Goal: Task Accomplishment & Management: Manage account settings

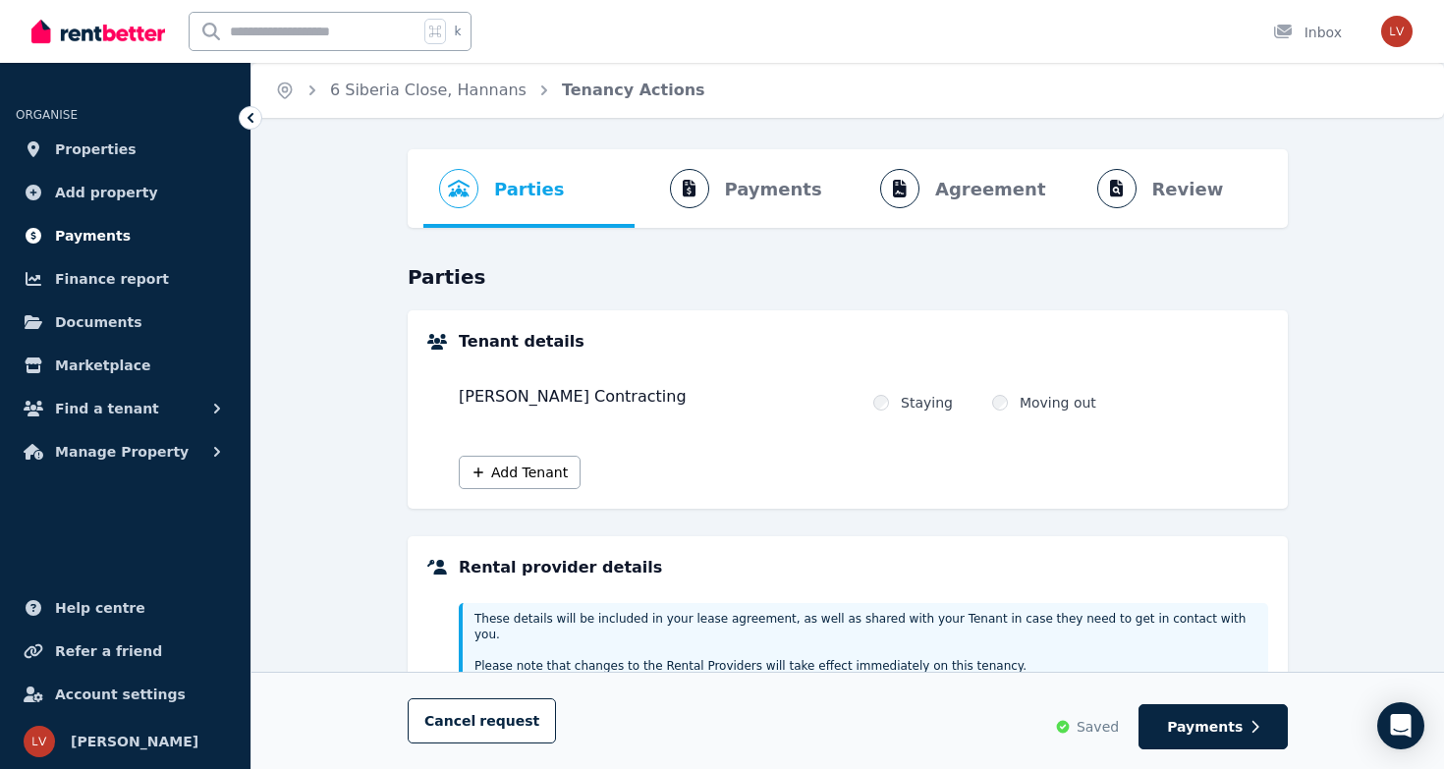
click at [96, 237] on span "Payments" at bounding box center [93, 236] width 76 height 24
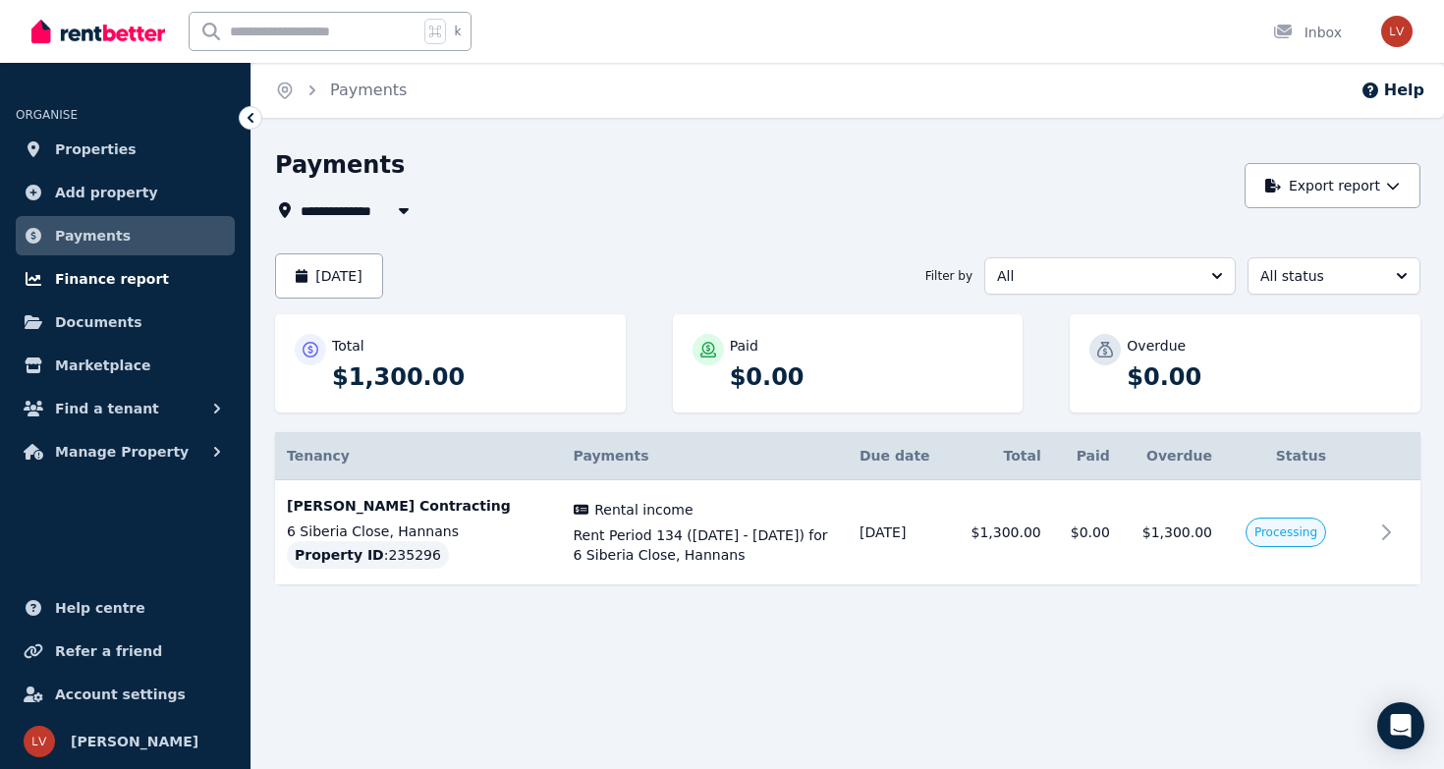
click at [142, 277] on span "Finance report" at bounding box center [112, 279] width 114 height 24
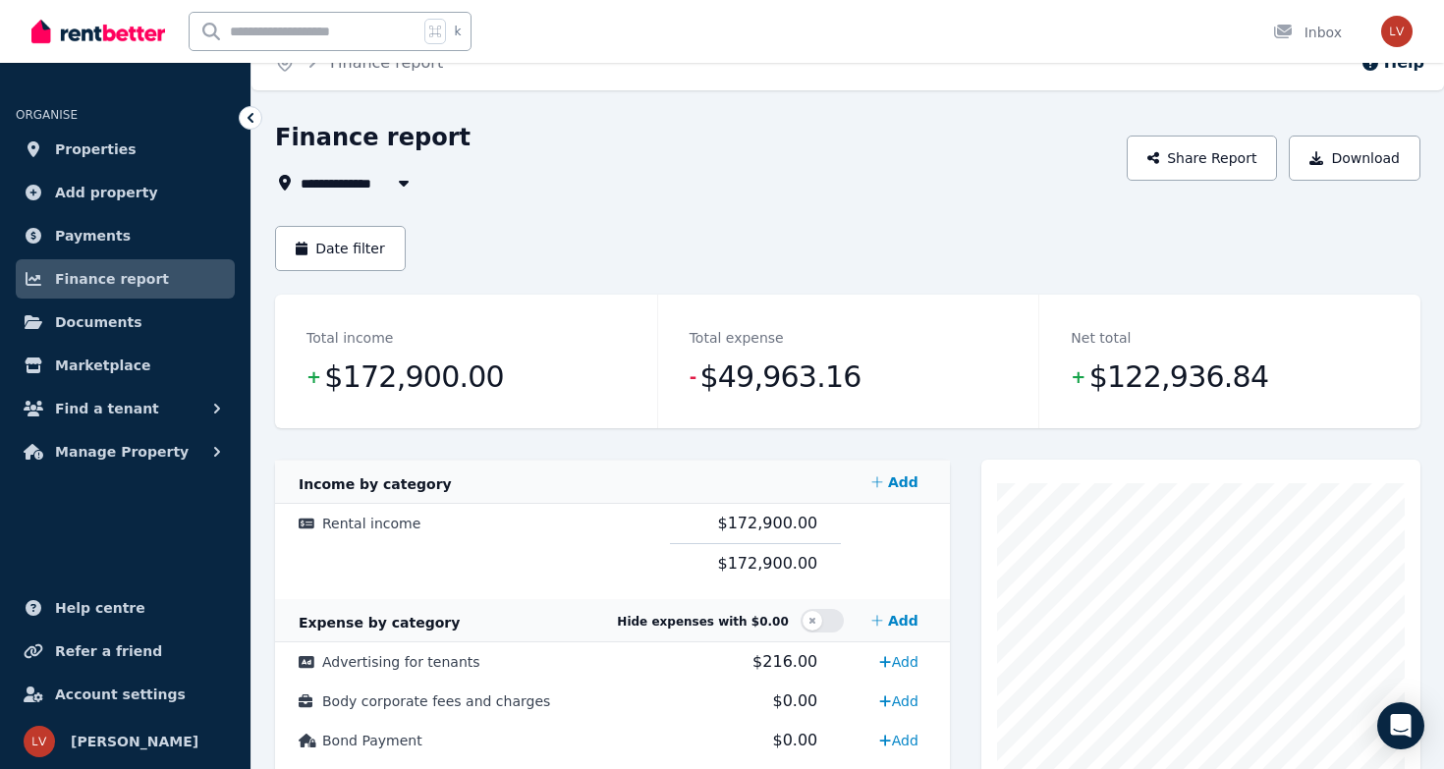
scroll to position [23, 0]
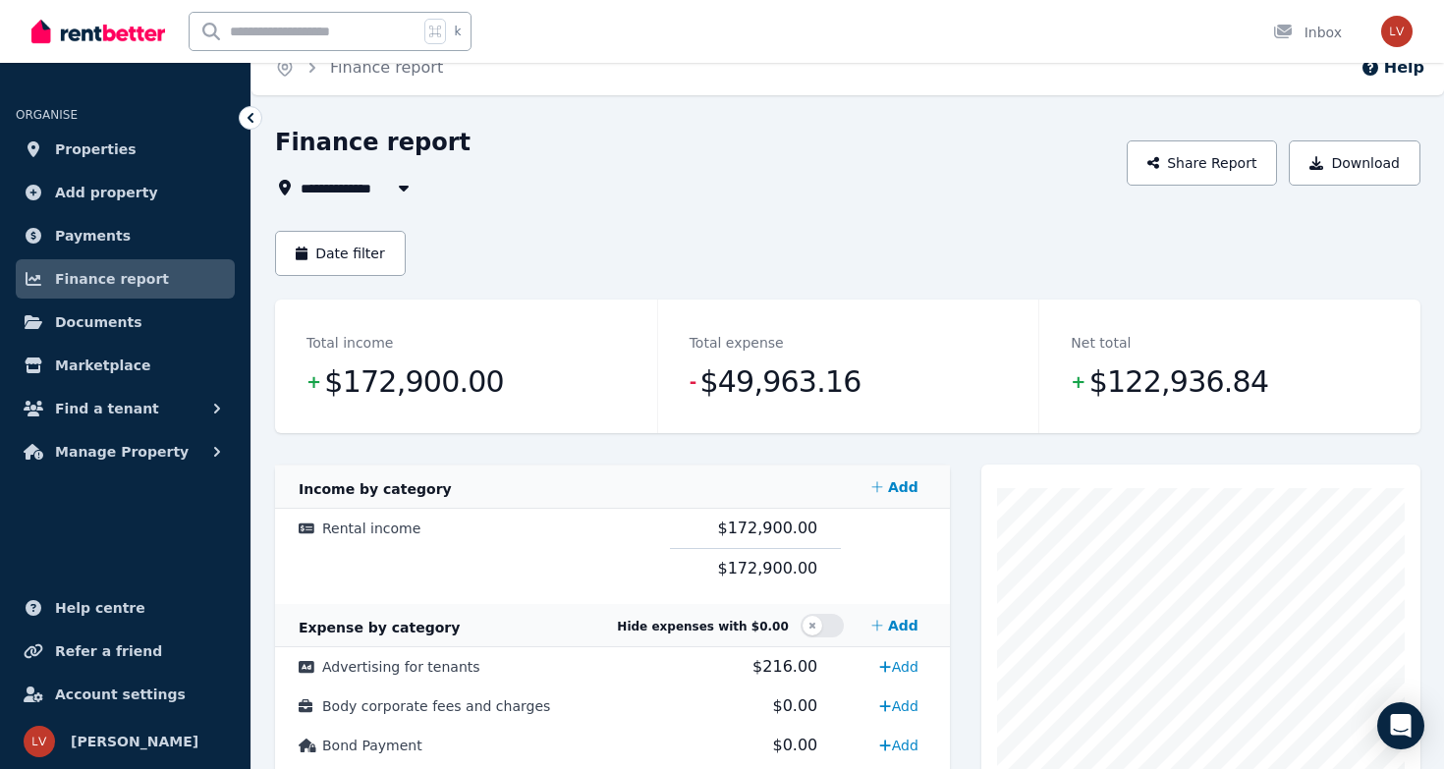
click at [386, 190] on button "button" at bounding box center [403, 188] width 35 height 24
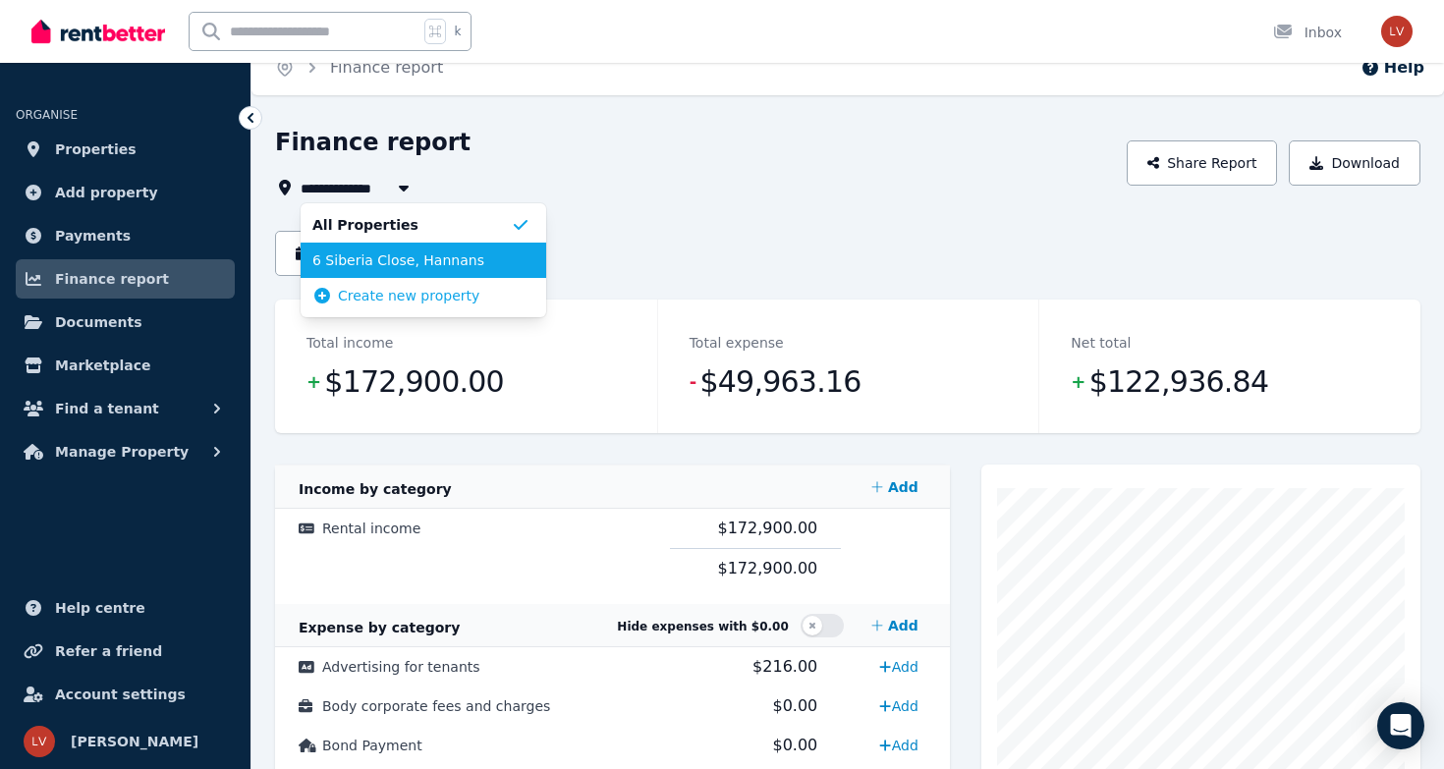
click at [468, 248] on li "6 Siberia Close, Hannans" at bounding box center [424, 260] width 246 height 35
type input "**********"
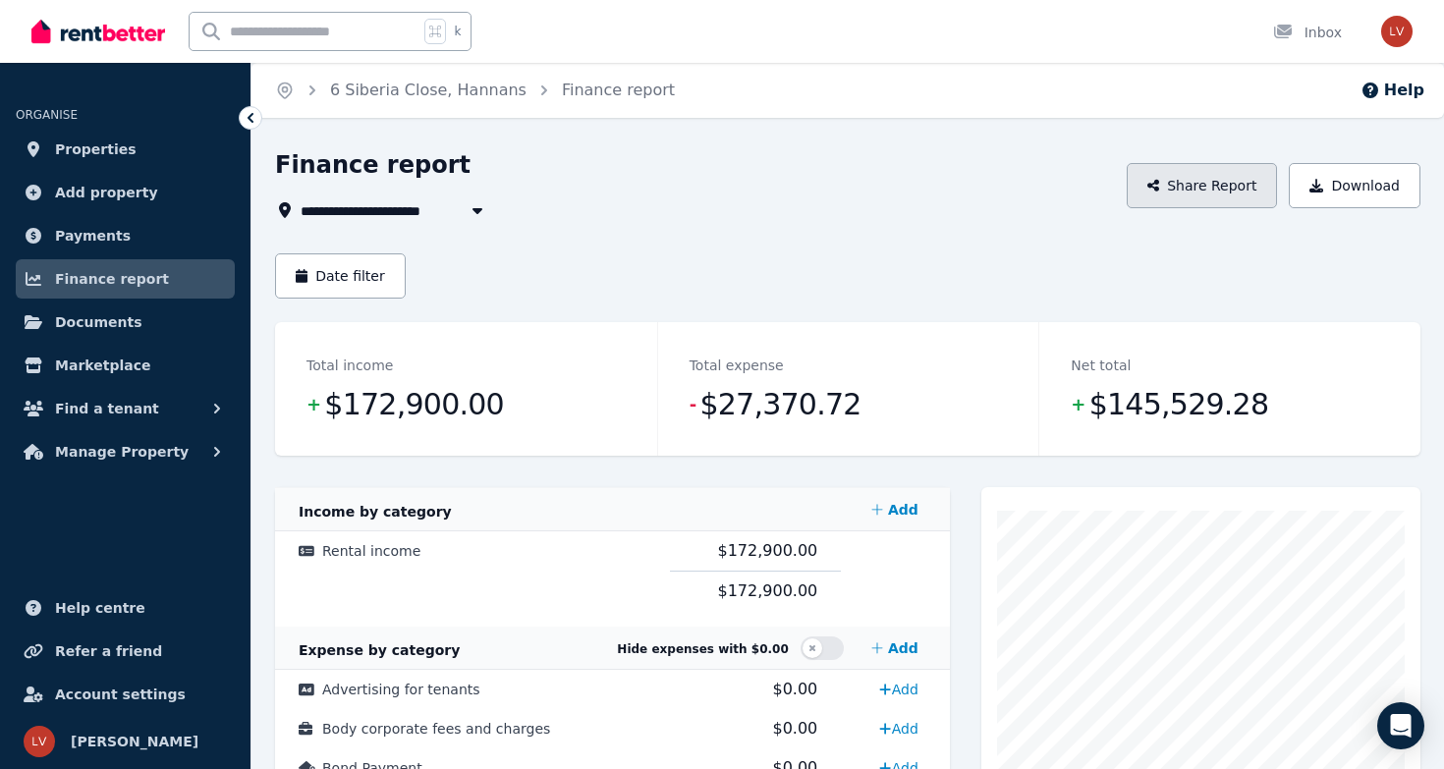
click at [1258, 185] on button "Share Report" at bounding box center [1202, 185] width 151 height 45
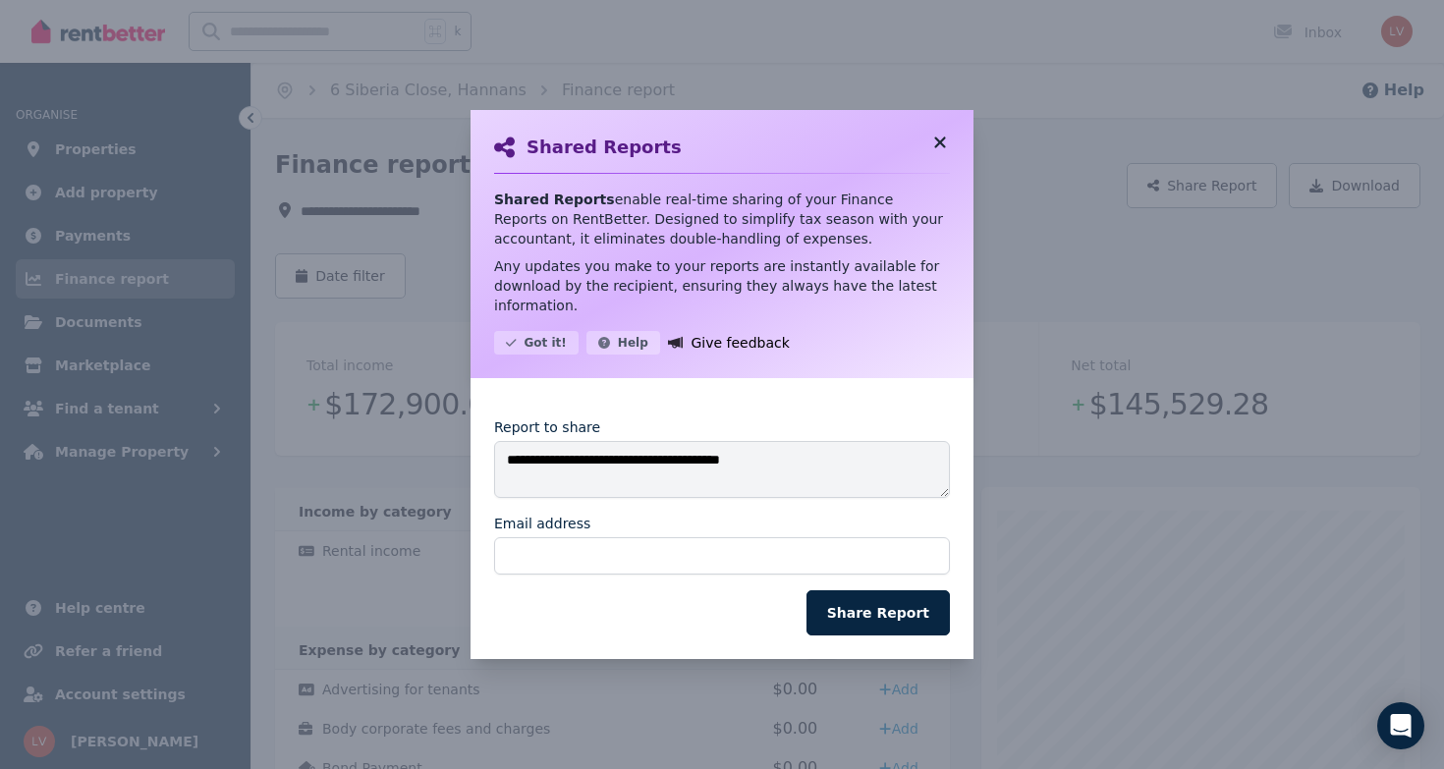
click at [939, 140] on icon at bounding box center [940, 143] width 20 height 18
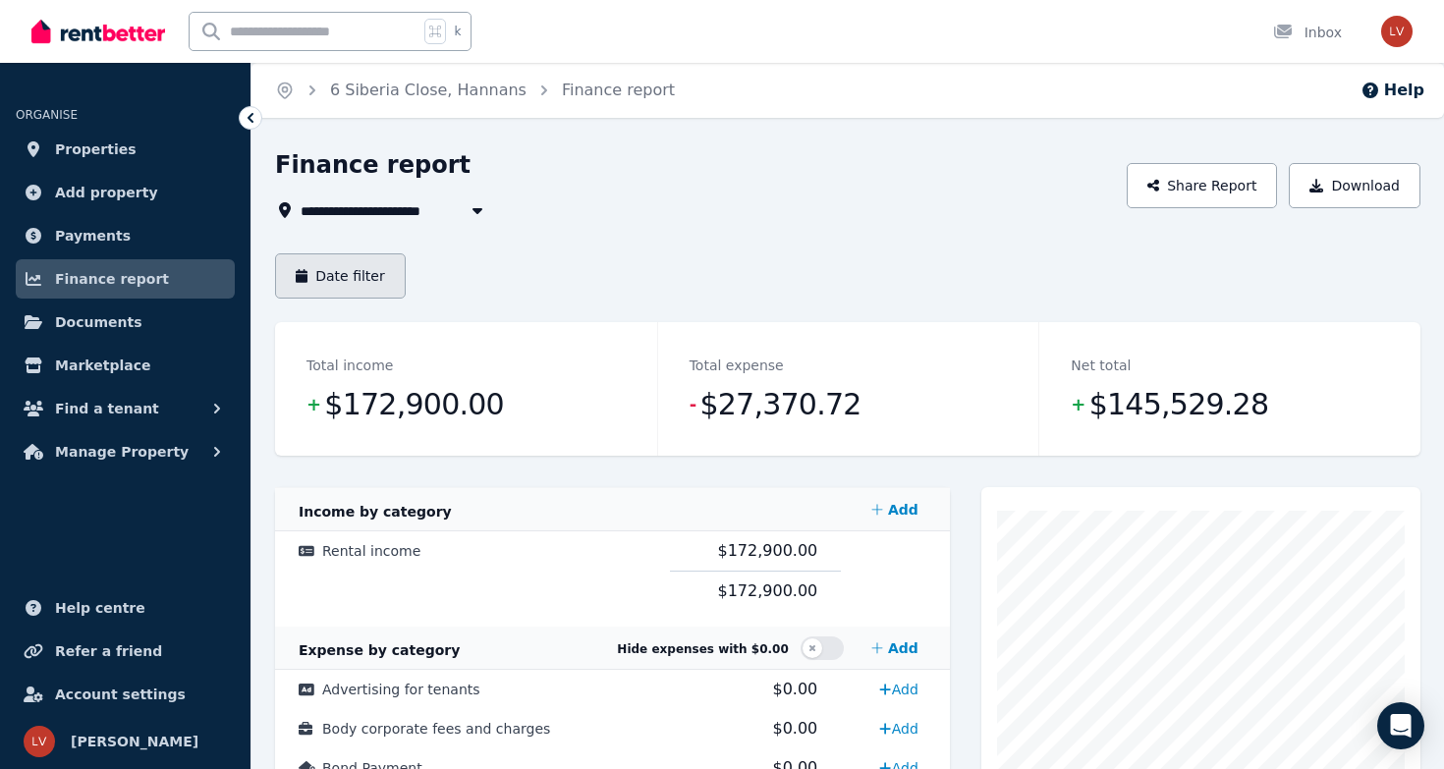
click at [342, 282] on button "Date filter" at bounding box center [340, 275] width 131 height 45
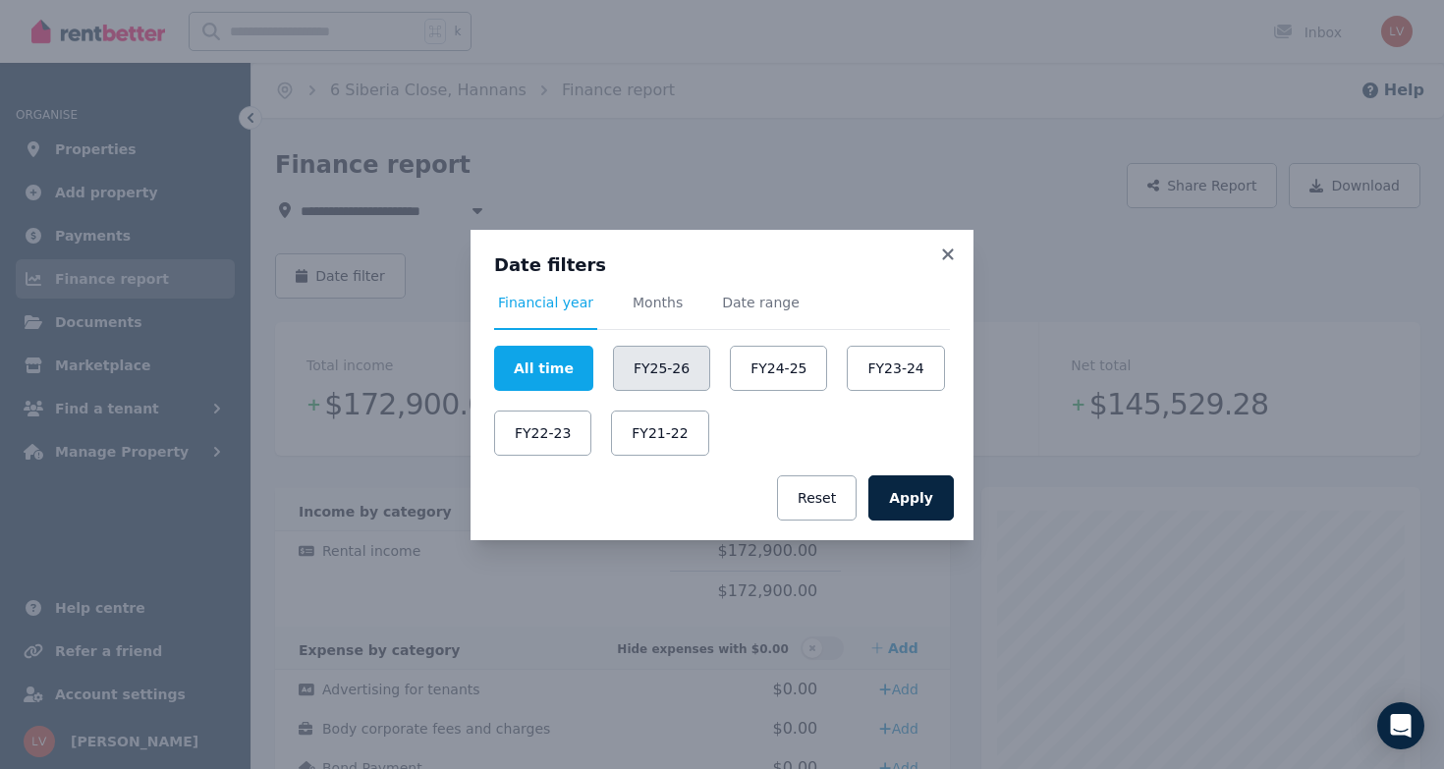
click at [666, 364] on button "FY25-26" at bounding box center [661, 368] width 97 height 45
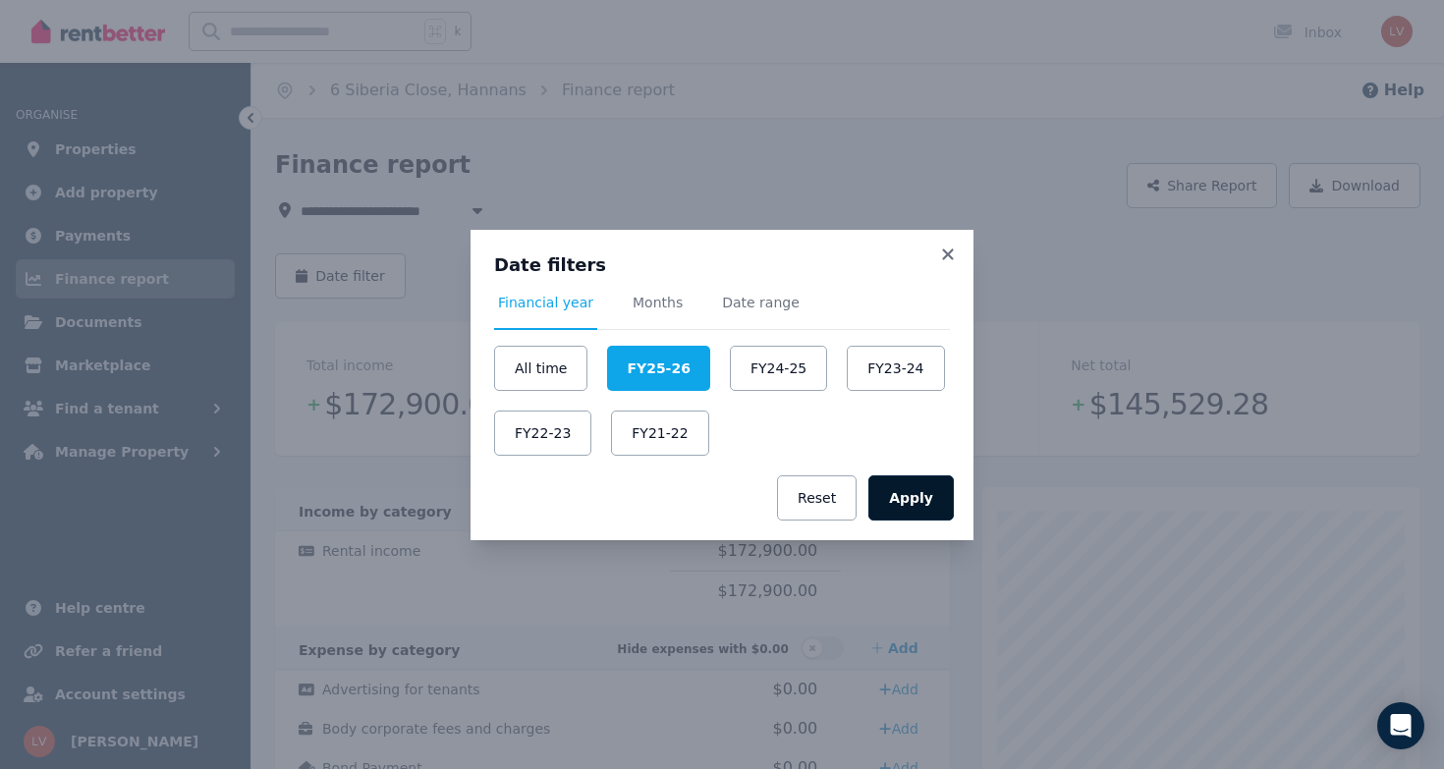
click at [887, 496] on button "Apply" at bounding box center [910, 497] width 85 height 45
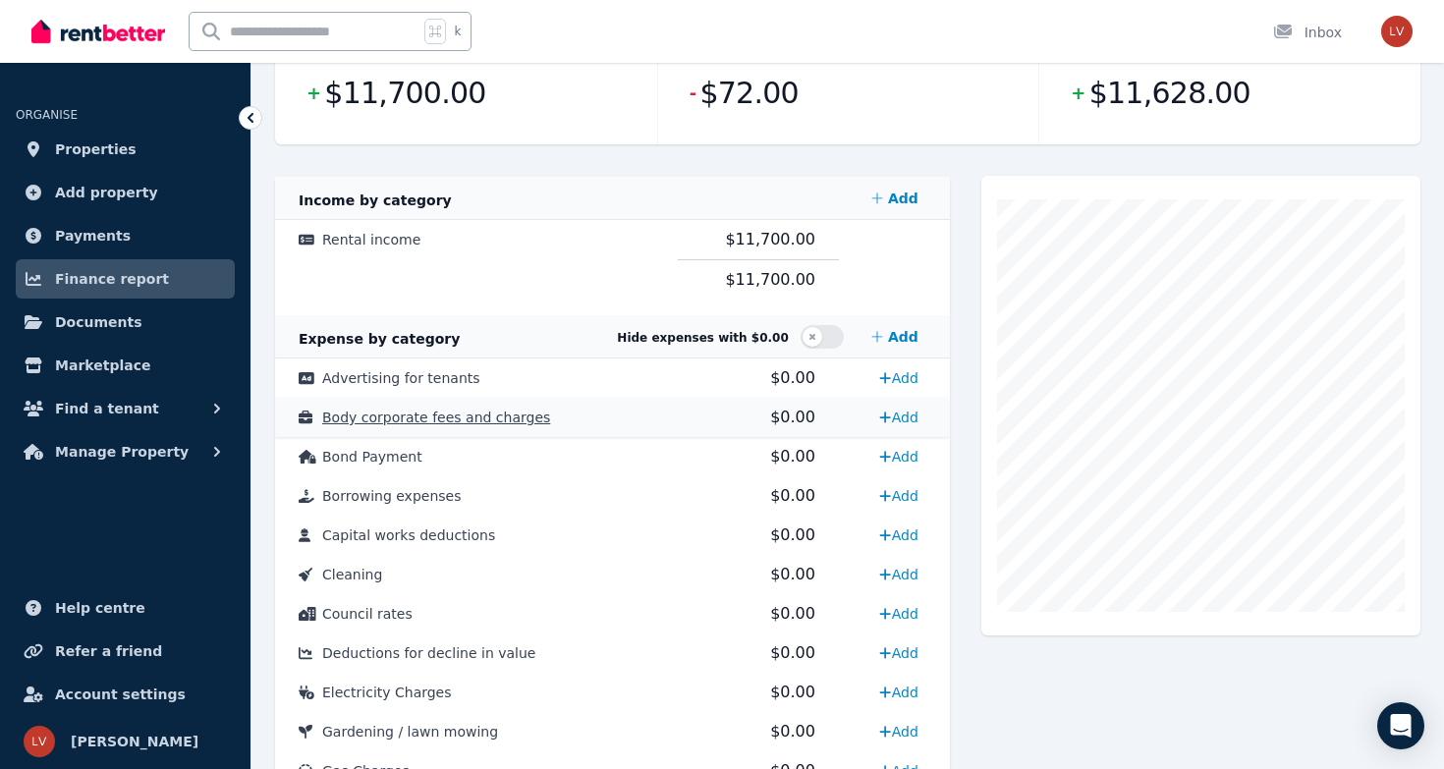
scroll to position [315, 0]
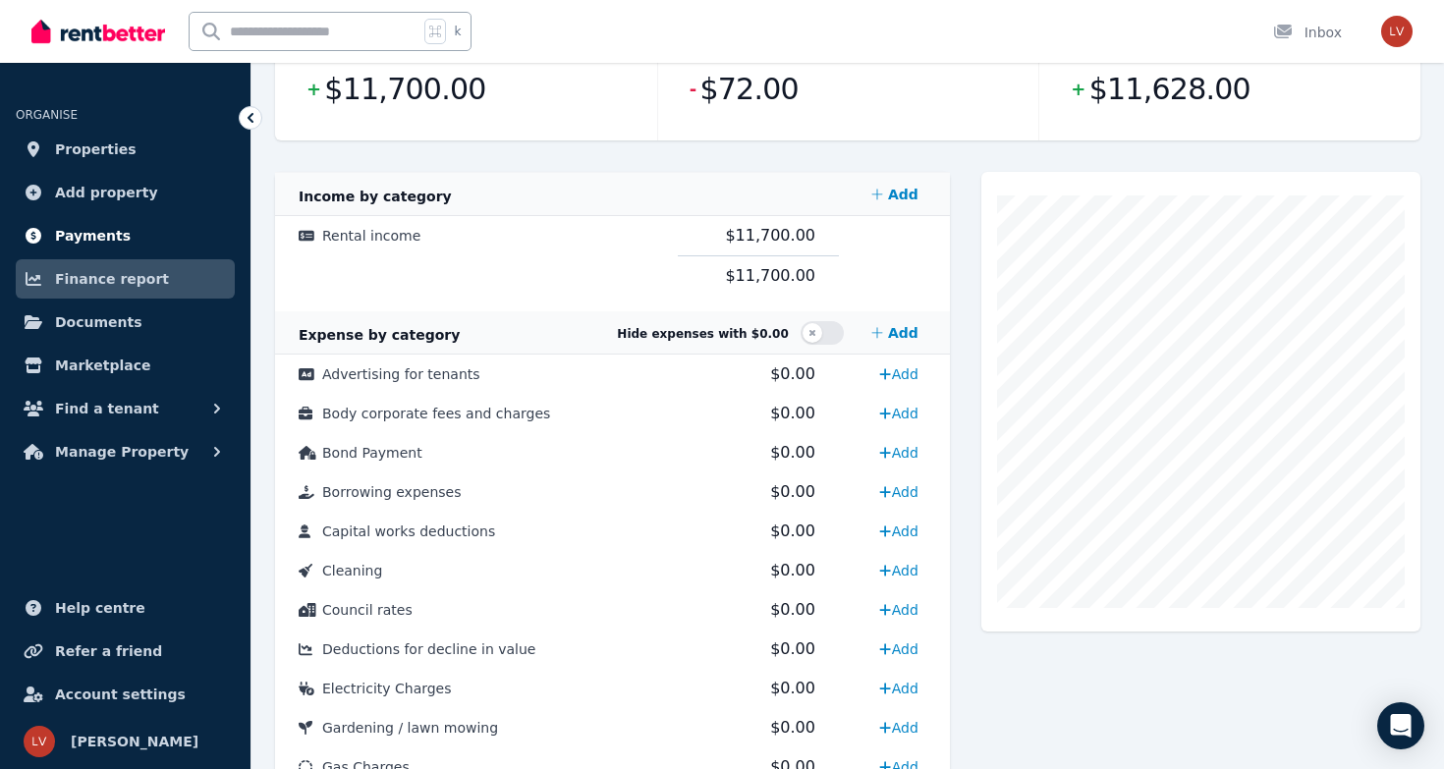
click at [137, 234] on link "Payments" at bounding box center [125, 235] width 219 height 39
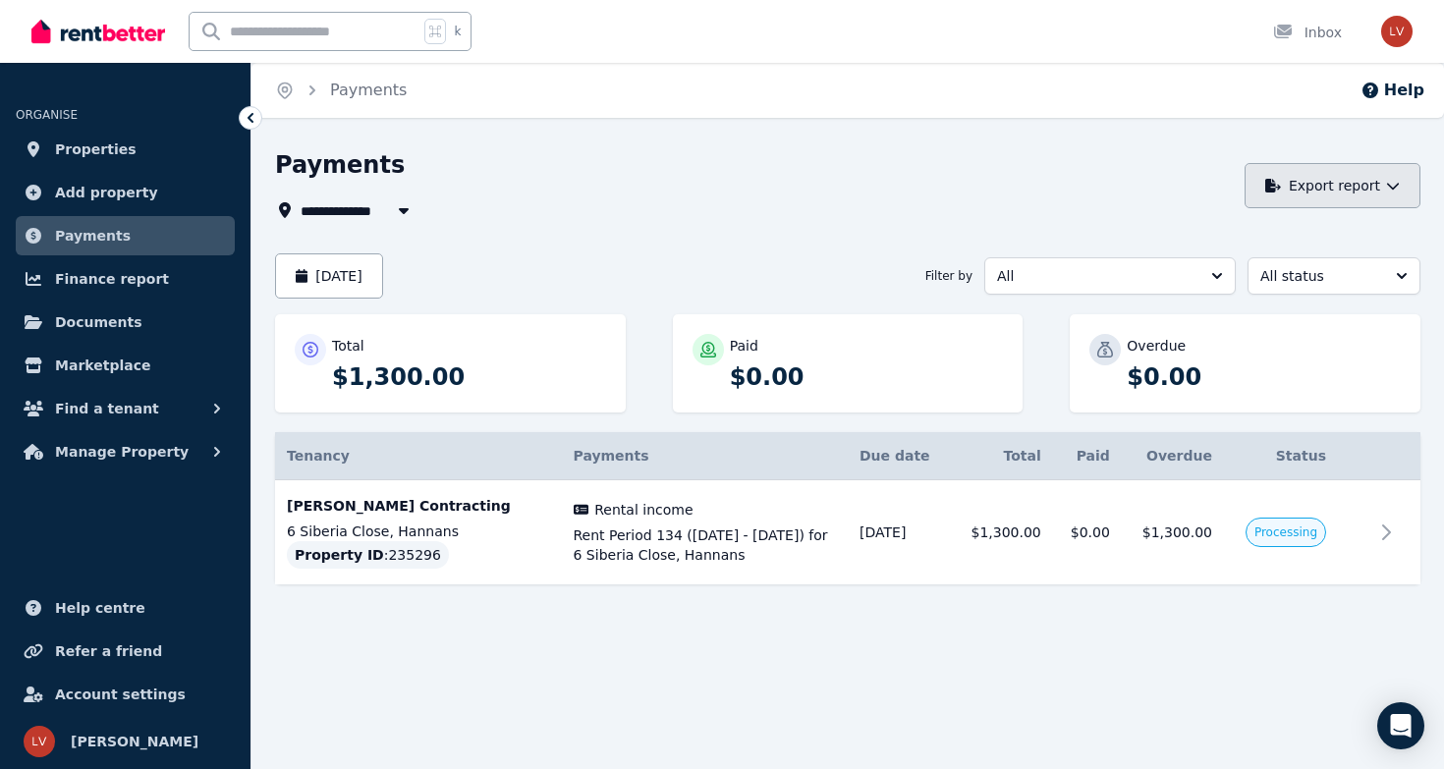
click at [1329, 192] on button "Export report" at bounding box center [1333, 185] width 176 height 45
click at [1263, 233] on p "PDF" at bounding box center [1263, 238] width 42 height 20
click at [383, 269] on button "[DATE]" at bounding box center [329, 275] width 108 height 45
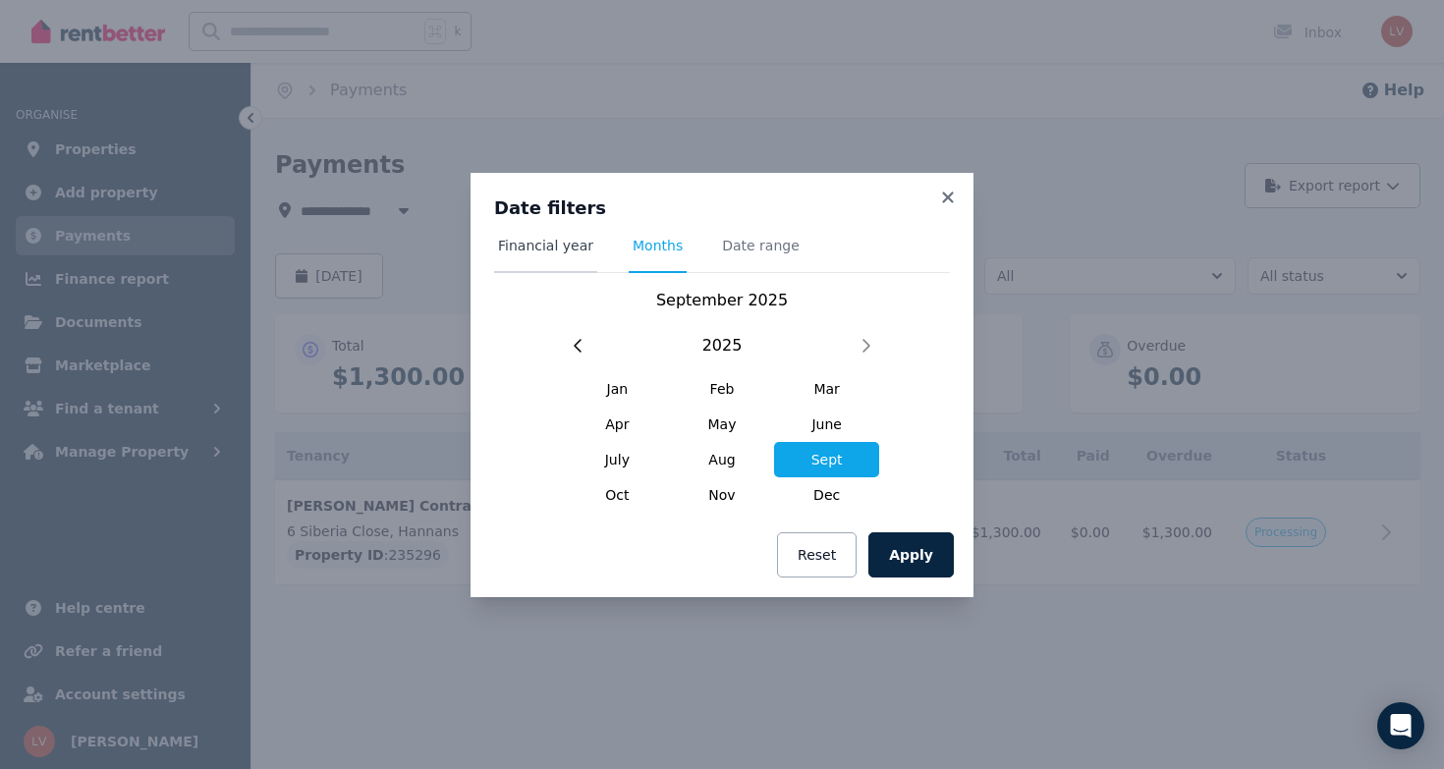
click at [566, 255] on span "Financial year" at bounding box center [545, 254] width 103 height 37
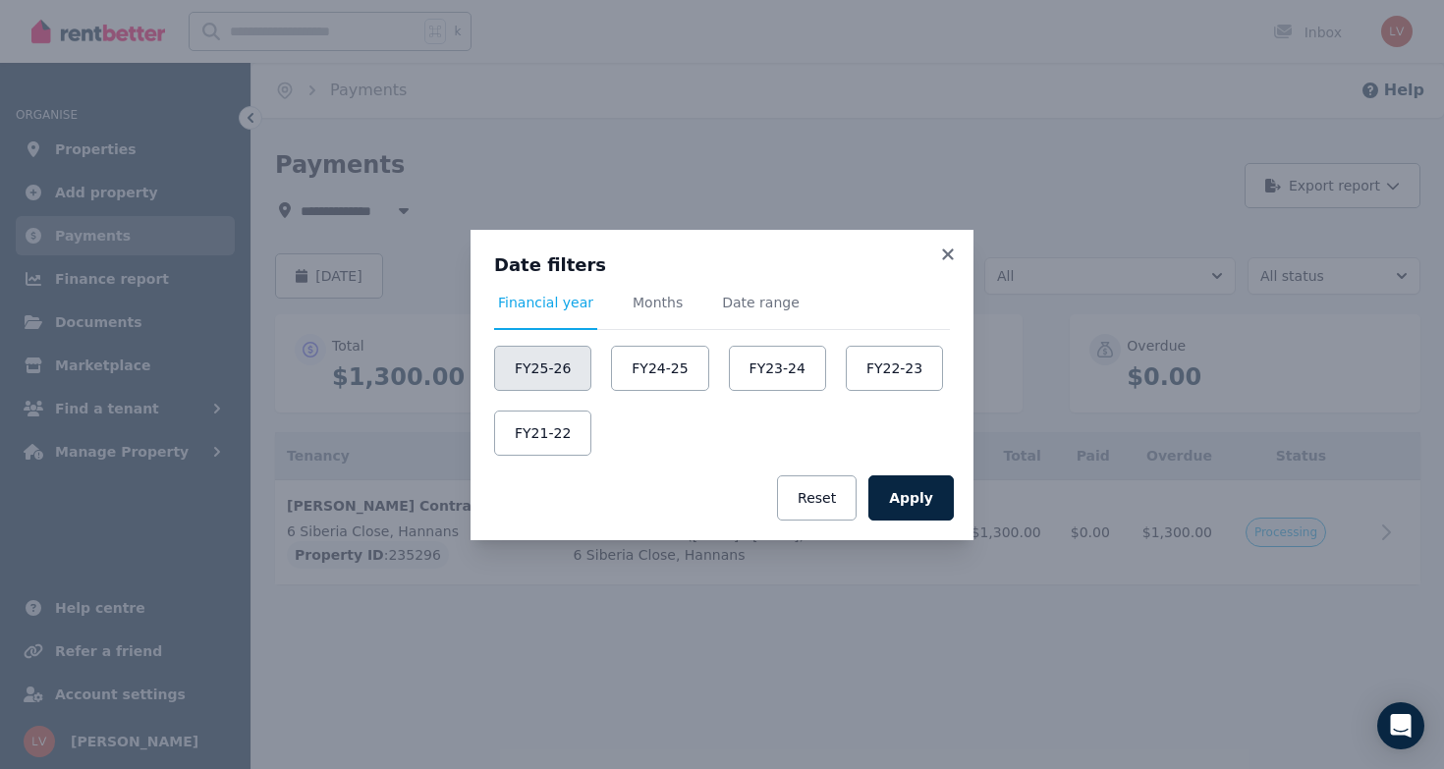
click at [544, 357] on button "FY25-26" at bounding box center [542, 368] width 97 height 45
click at [920, 504] on button "Apply" at bounding box center [910, 497] width 85 height 45
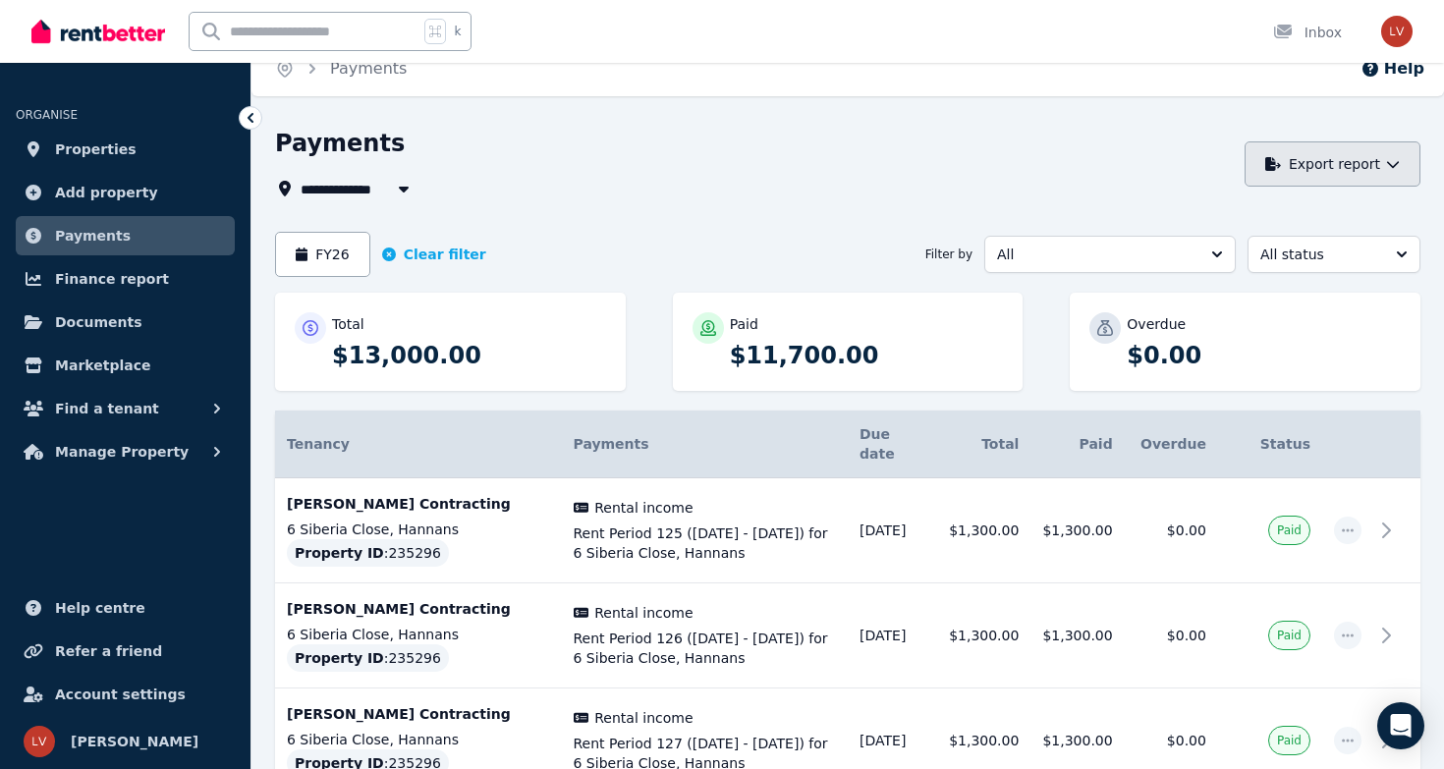
scroll to position [21, 0]
click at [1312, 165] on button "Export report" at bounding box center [1333, 164] width 176 height 45
click at [1293, 214] on div "PDF" at bounding box center [1325, 217] width 167 height 20
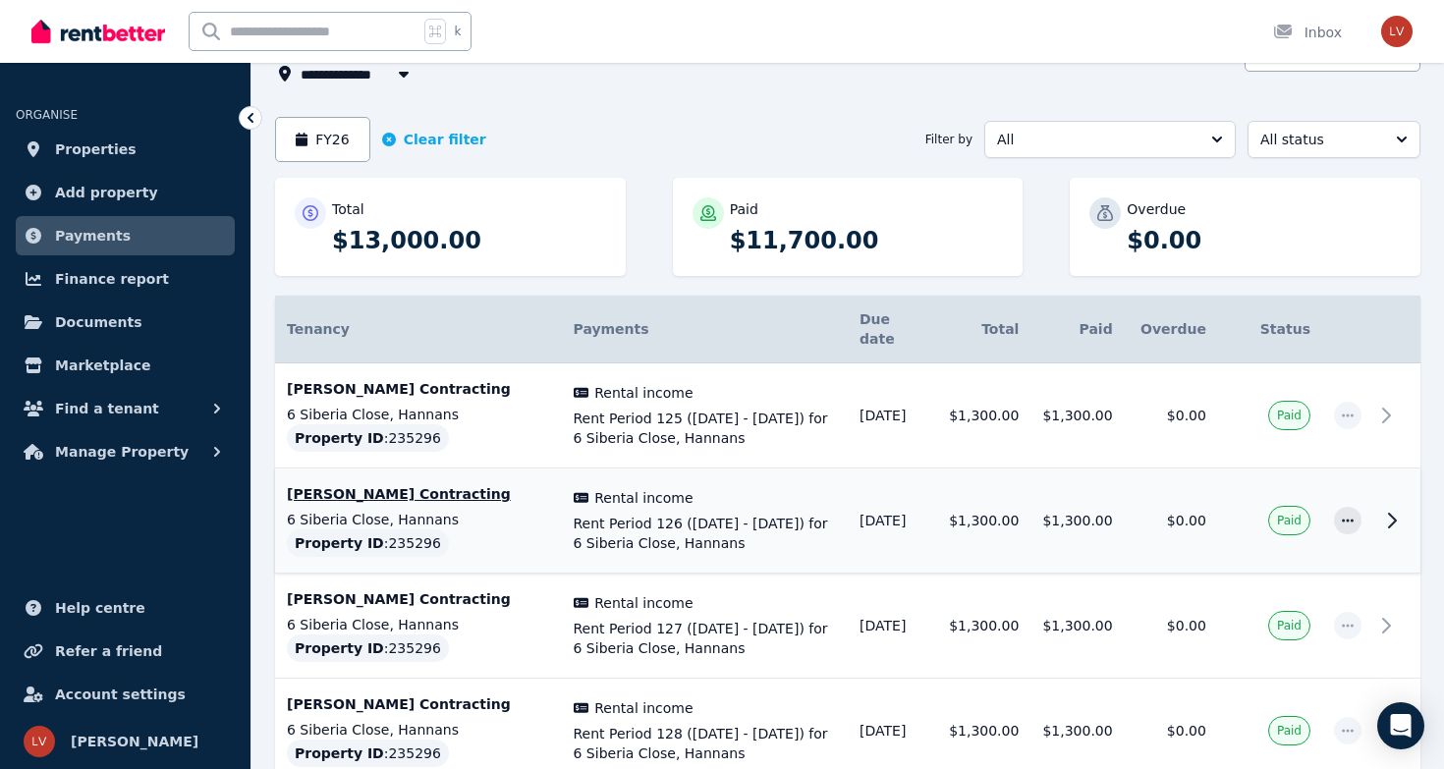
scroll to position [140, 0]
